Goal: Information Seeking & Learning: Learn about a topic

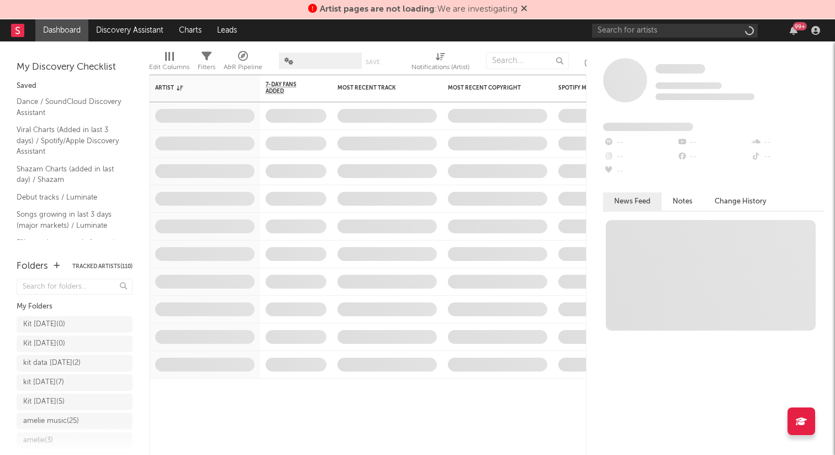
click at [476, 6] on span "Artist pages are not loading : We are investigating" at bounding box center [419, 9] width 198 height 9
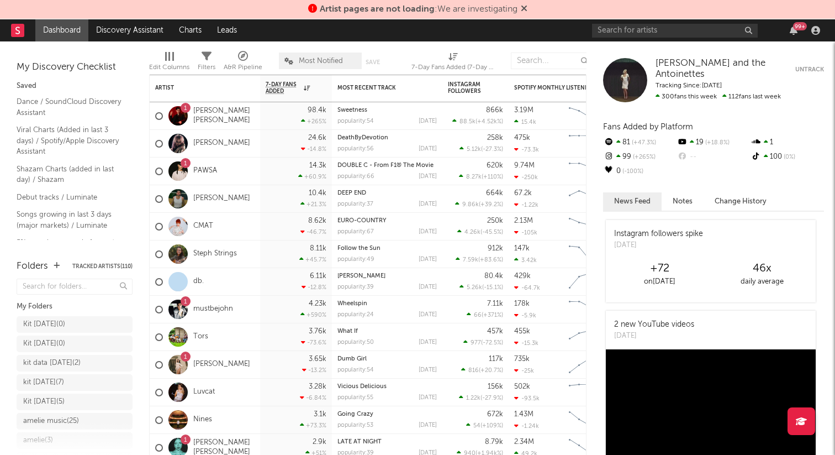
click at [389, 9] on span "Artist pages are not loading" at bounding box center [377, 9] width 115 height 9
click at [65, 313] on div "Kit [DATE] ( 0 )" at bounding box center [44, 316] width 42 height 13
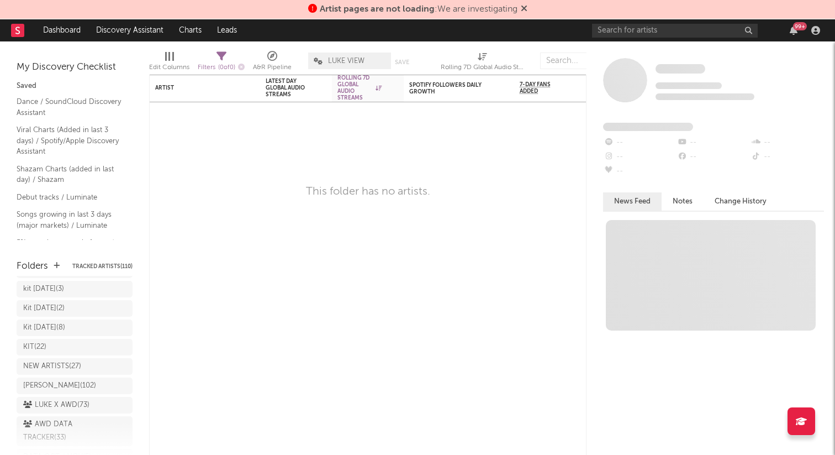
scroll to position [328, 0]
click at [144, 33] on link "Discovery Assistant" at bounding box center [129, 30] width 83 height 22
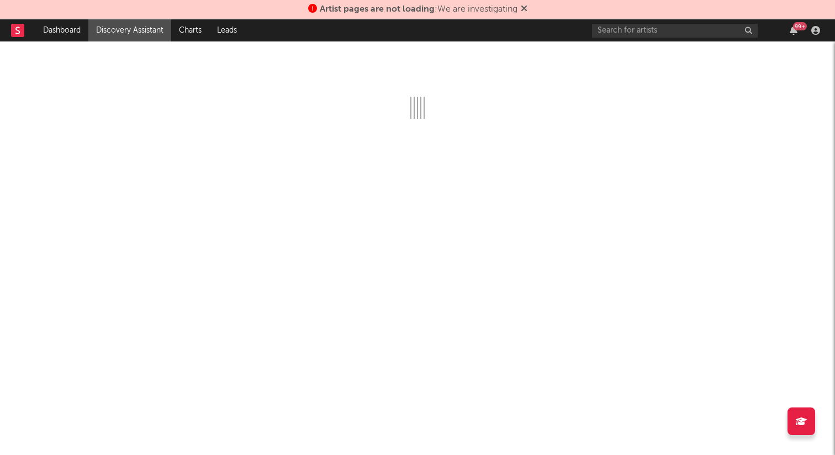
click at [524, 7] on icon at bounding box center [524, 8] width 7 height 9
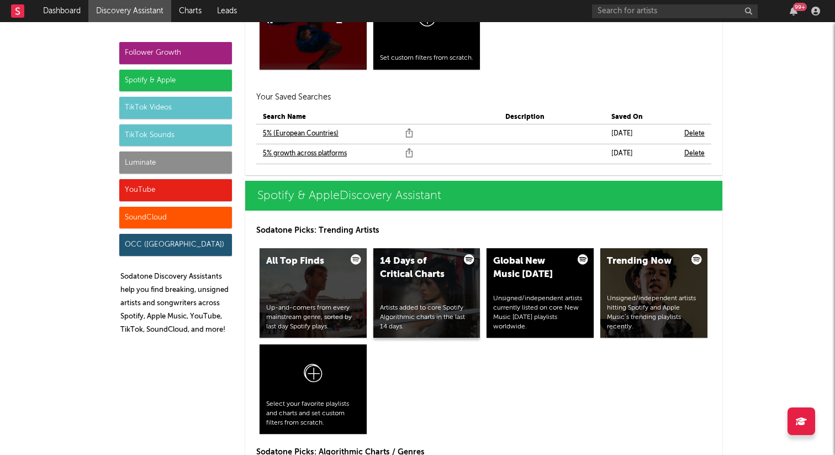
scroll to position [1008, 0]
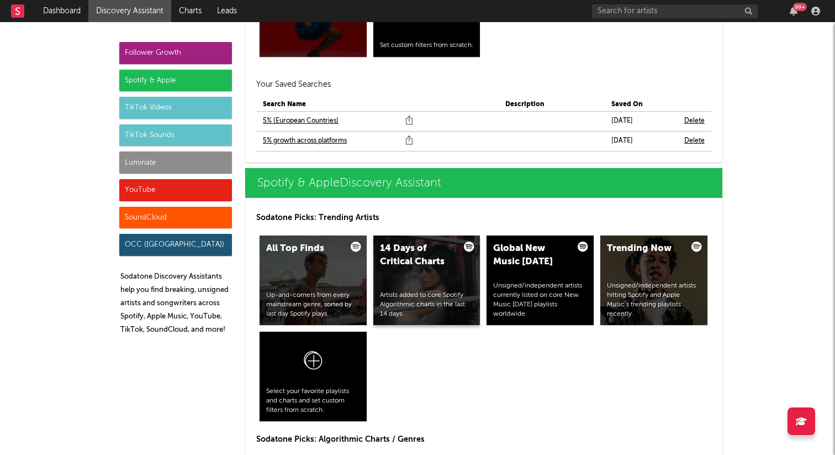
click at [427, 267] on div "14 Days of Critical Charts" at bounding box center [417, 255] width 75 height 27
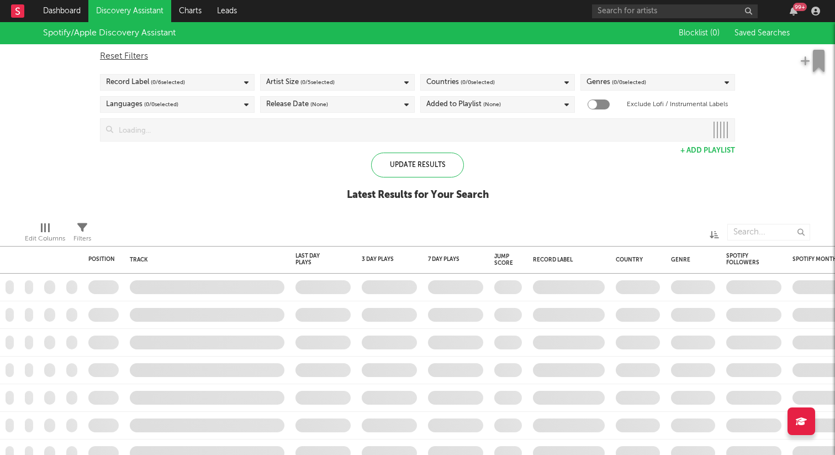
checkbox input "true"
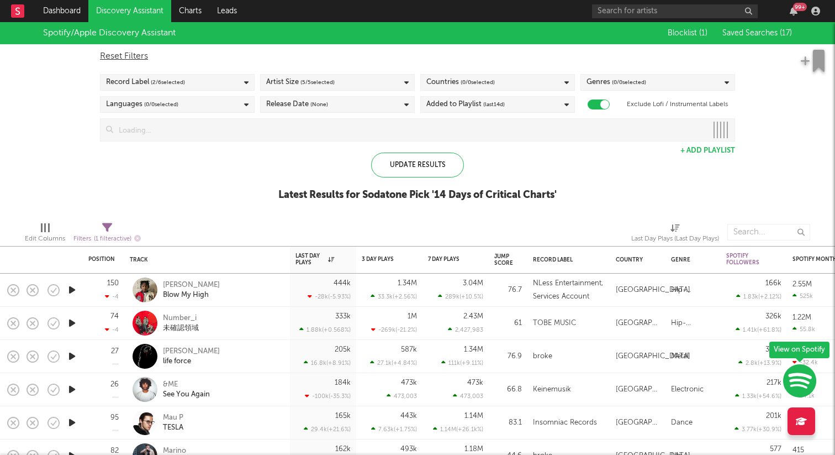
click at [69, 357] on icon "button" at bounding box center [72, 356] width 12 height 14
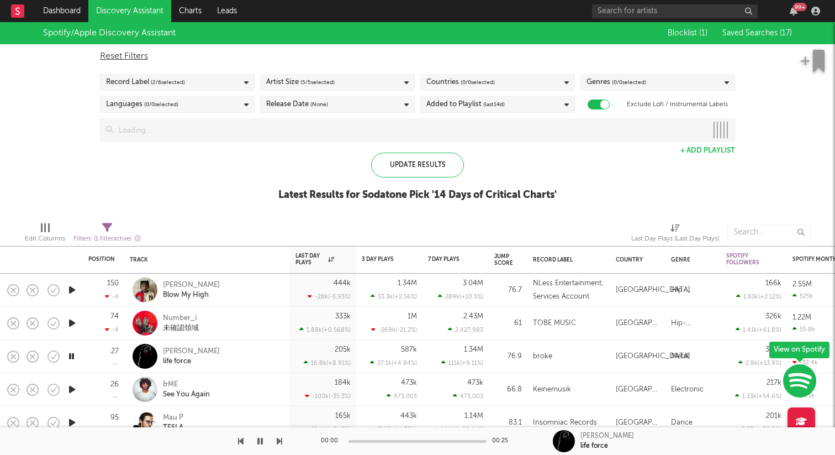
click at [69, 357] on icon "button" at bounding box center [71, 356] width 10 height 14
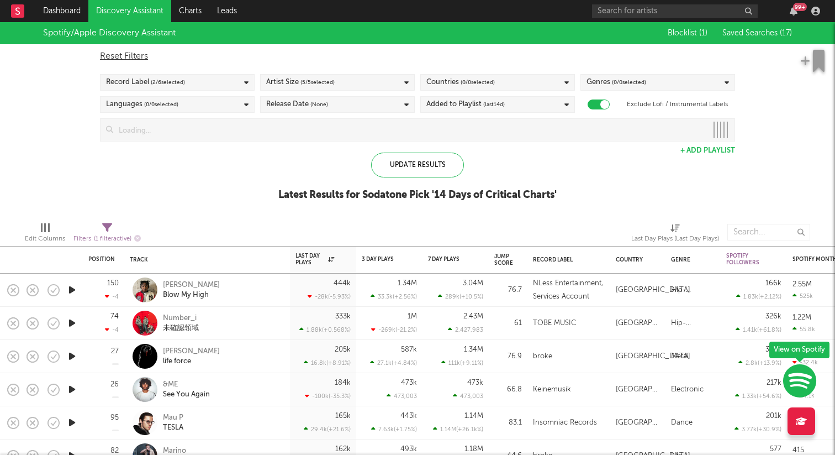
click at [73, 287] on icon "button" at bounding box center [72, 290] width 12 height 14
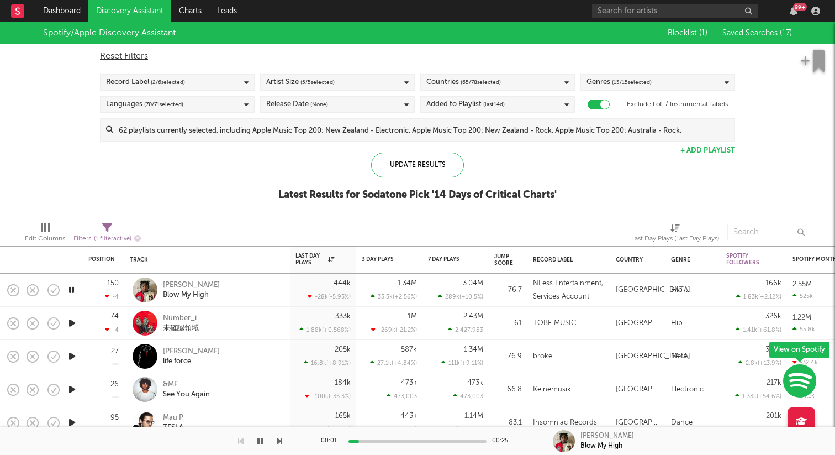
click at [76, 291] on icon "button" at bounding box center [71, 290] width 10 height 14
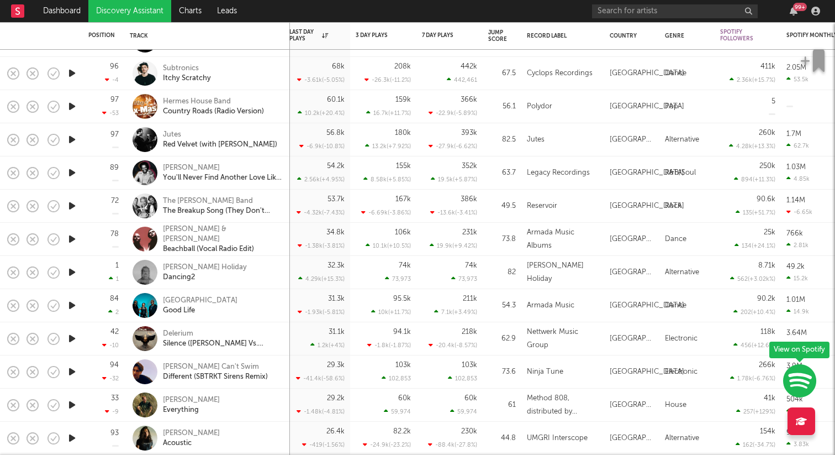
click at [78, 304] on div at bounding box center [72, 305] width 22 height 33
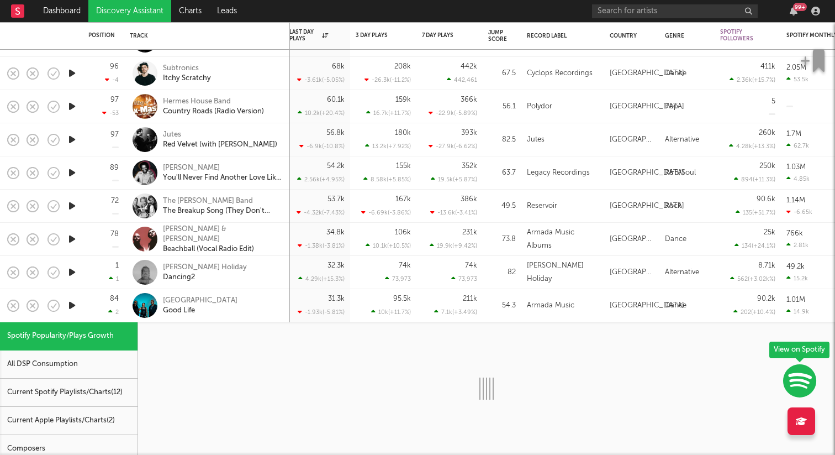
click at [74, 273] on icon "button" at bounding box center [72, 272] width 12 height 14
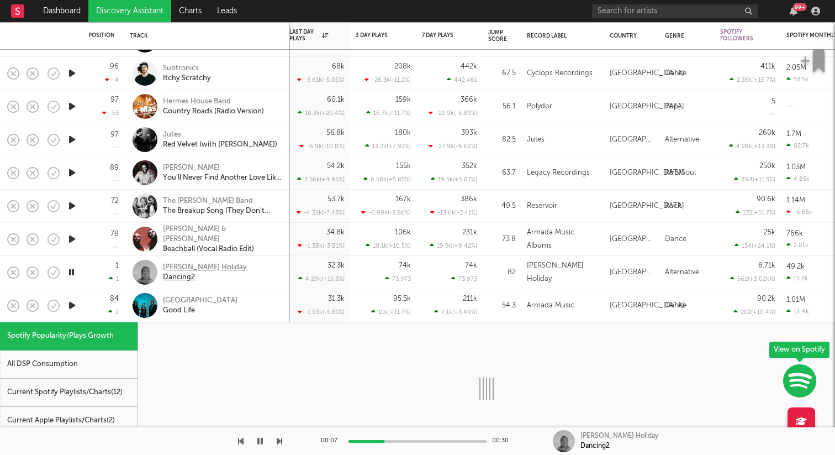
click at [173, 265] on div "[PERSON_NAME] Holiday" at bounding box center [205, 267] width 84 height 10
select select "6m"
select select "1w"
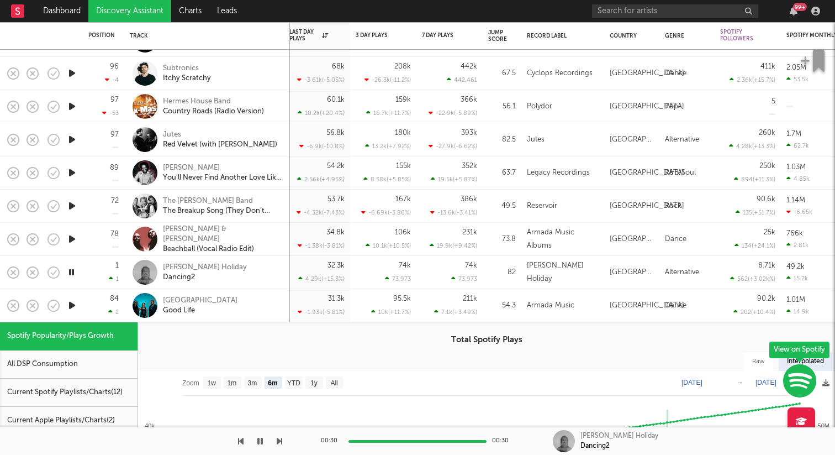
click at [226, 299] on div "Inner City Good Life" at bounding box center [222, 306] width 119 height 20
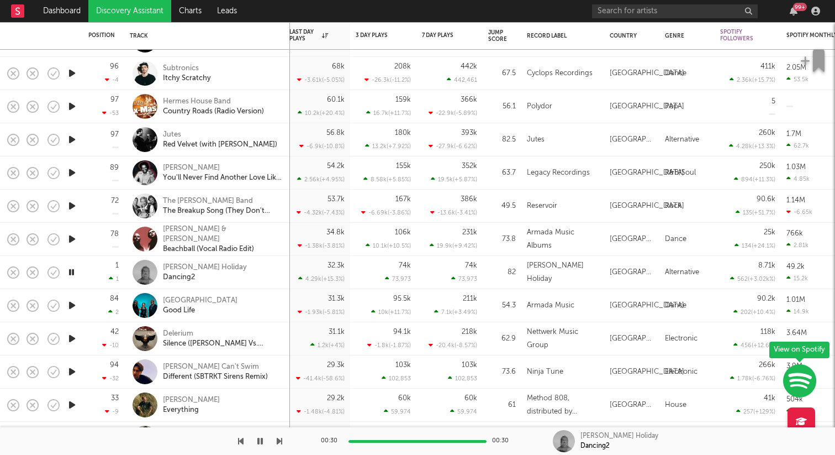
click at [67, 335] on icon "button" at bounding box center [72, 338] width 12 height 14
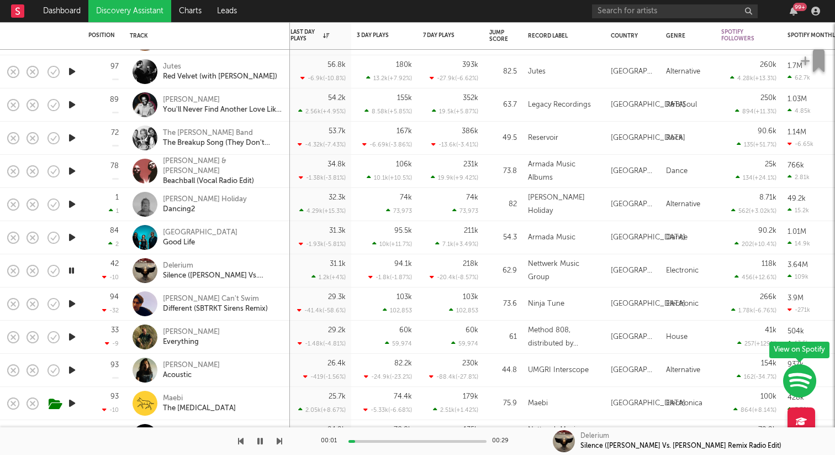
click at [72, 307] on icon "button" at bounding box center [72, 304] width 12 height 14
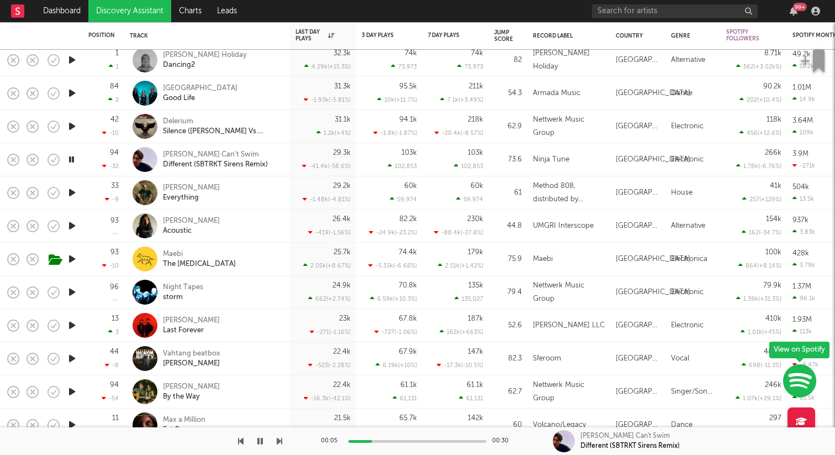
click at [73, 223] on icon "button" at bounding box center [72, 226] width 12 height 14
click at [74, 256] on icon "button" at bounding box center [72, 259] width 12 height 14
click at [70, 288] on icon "button" at bounding box center [72, 292] width 12 height 14
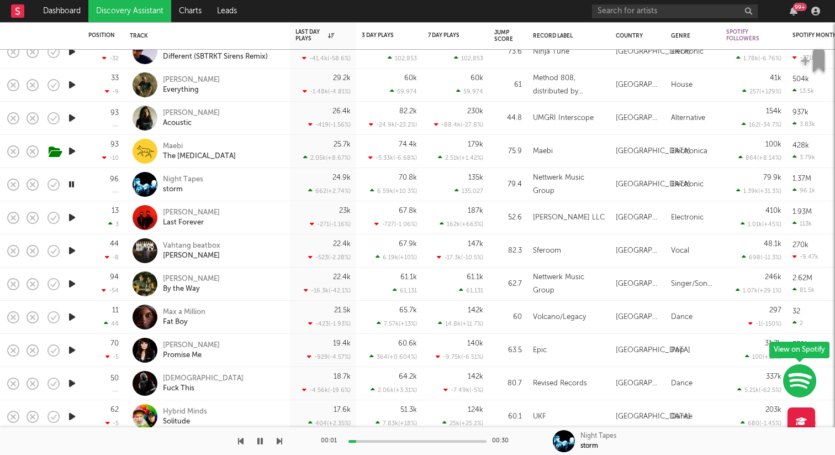
click at [66, 245] on div at bounding box center [72, 250] width 22 height 33
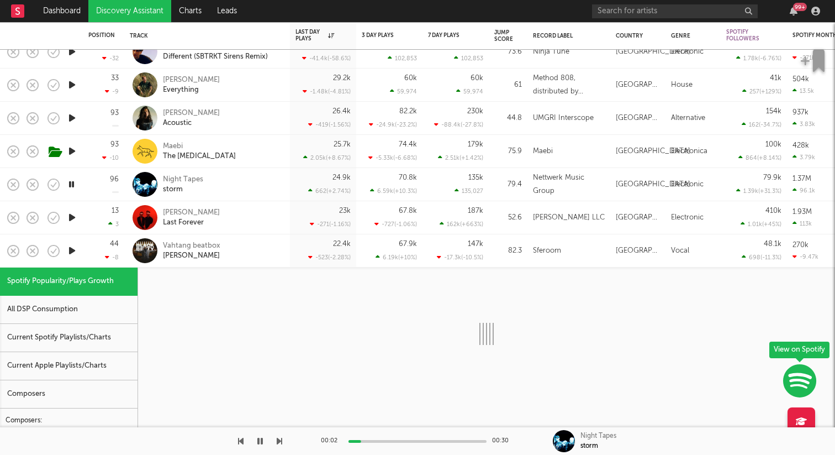
click at [71, 250] on icon "button" at bounding box center [72, 251] width 12 height 14
click at [94, 245] on div "44 -8" at bounding box center [103, 250] width 30 height 33
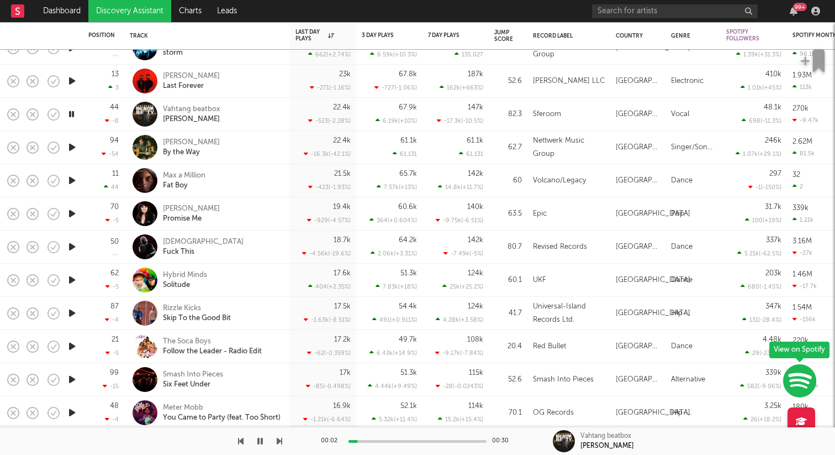
click at [72, 277] on icon "button" at bounding box center [72, 280] width 12 height 14
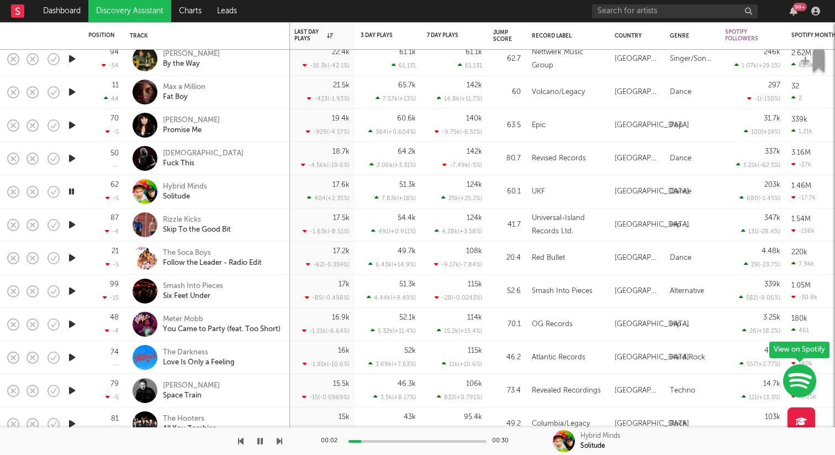
click at [73, 224] on icon "button" at bounding box center [72, 225] width 12 height 14
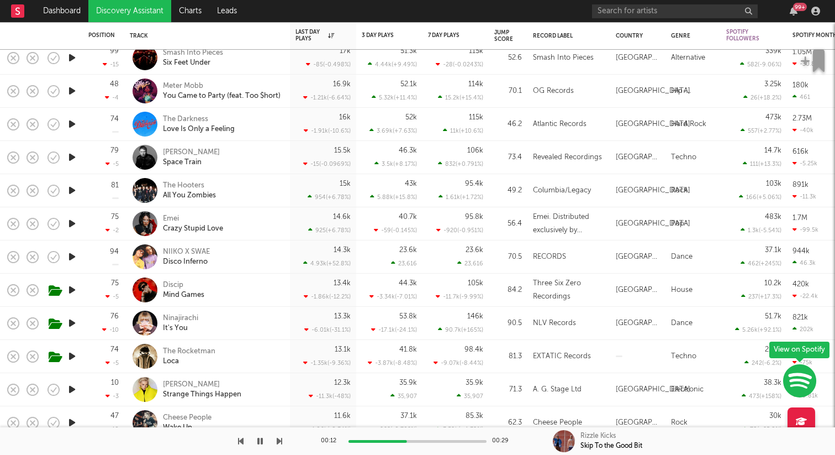
click at [72, 326] on icon "button" at bounding box center [72, 323] width 12 height 14
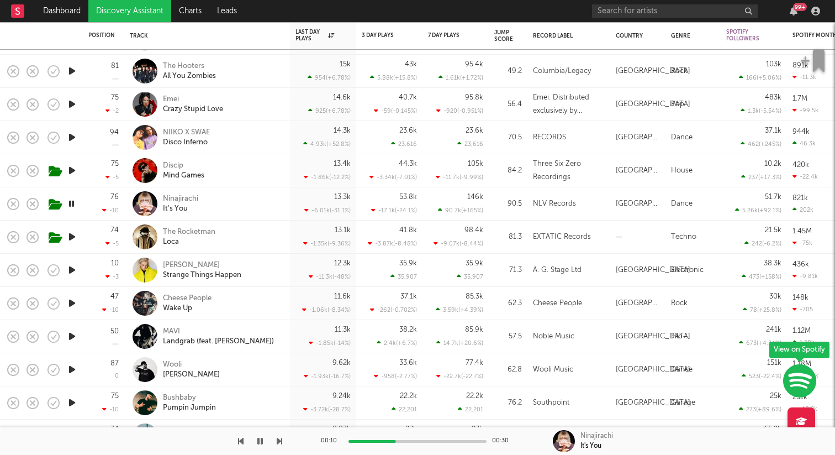
click at [76, 270] on icon "button" at bounding box center [72, 270] width 12 height 14
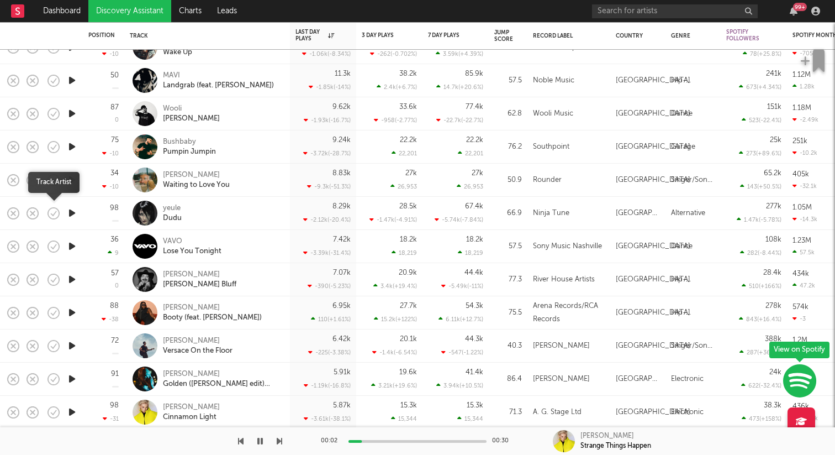
click at [62, 215] on button "button" at bounding box center [53, 213] width 19 height 19
click at [54, 214] on icon "button" at bounding box center [53, 212] width 15 height 15
click at [77, 215] on icon "button" at bounding box center [72, 213] width 12 height 14
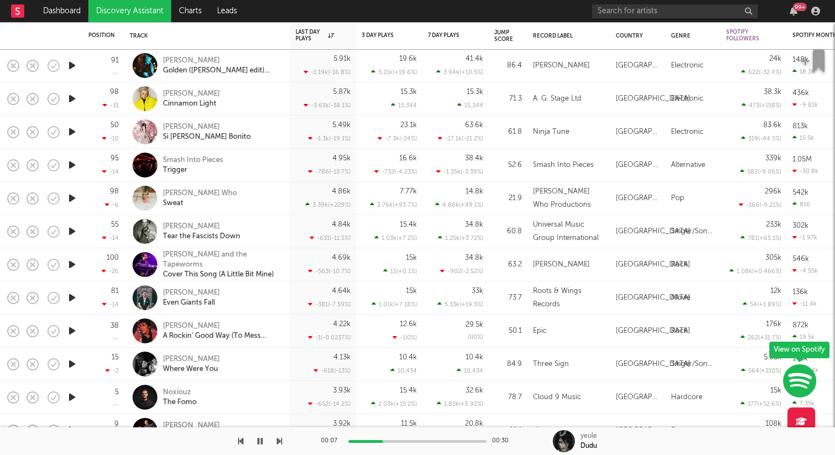
click at [71, 297] on icon "button" at bounding box center [72, 298] width 12 height 14
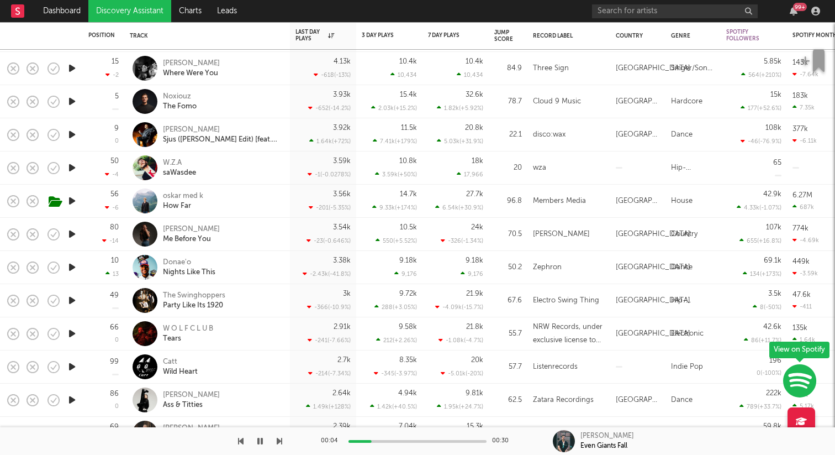
click at [79, 271] on div at bounding box center [72, 267] width 22 height 33
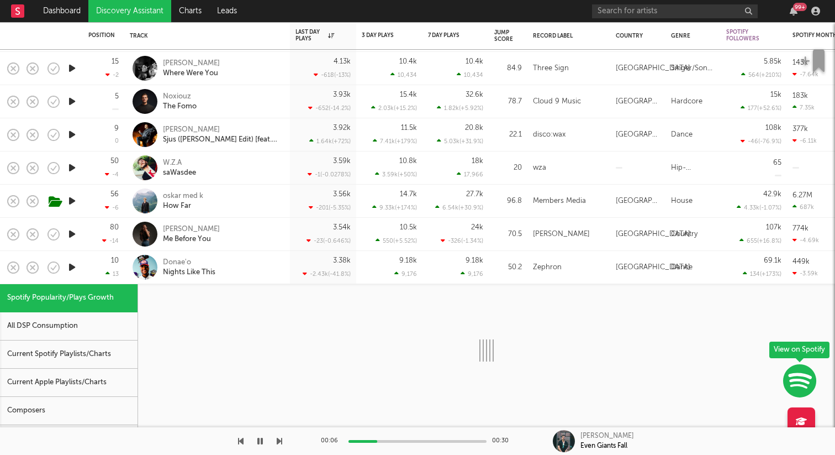
click at [71, 271] on icon "button" at bounding box center [72, 267] width 12 height 14
click at [91, 265] on div "10 13" at bounding box center [103, 267] width 30 height 33
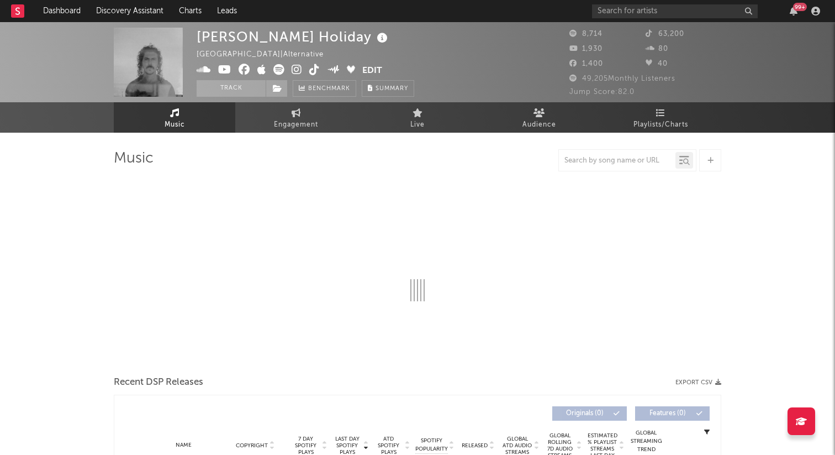
select select "6m"
